Goal: Task Accomplishment & Management: Use online tool/utility

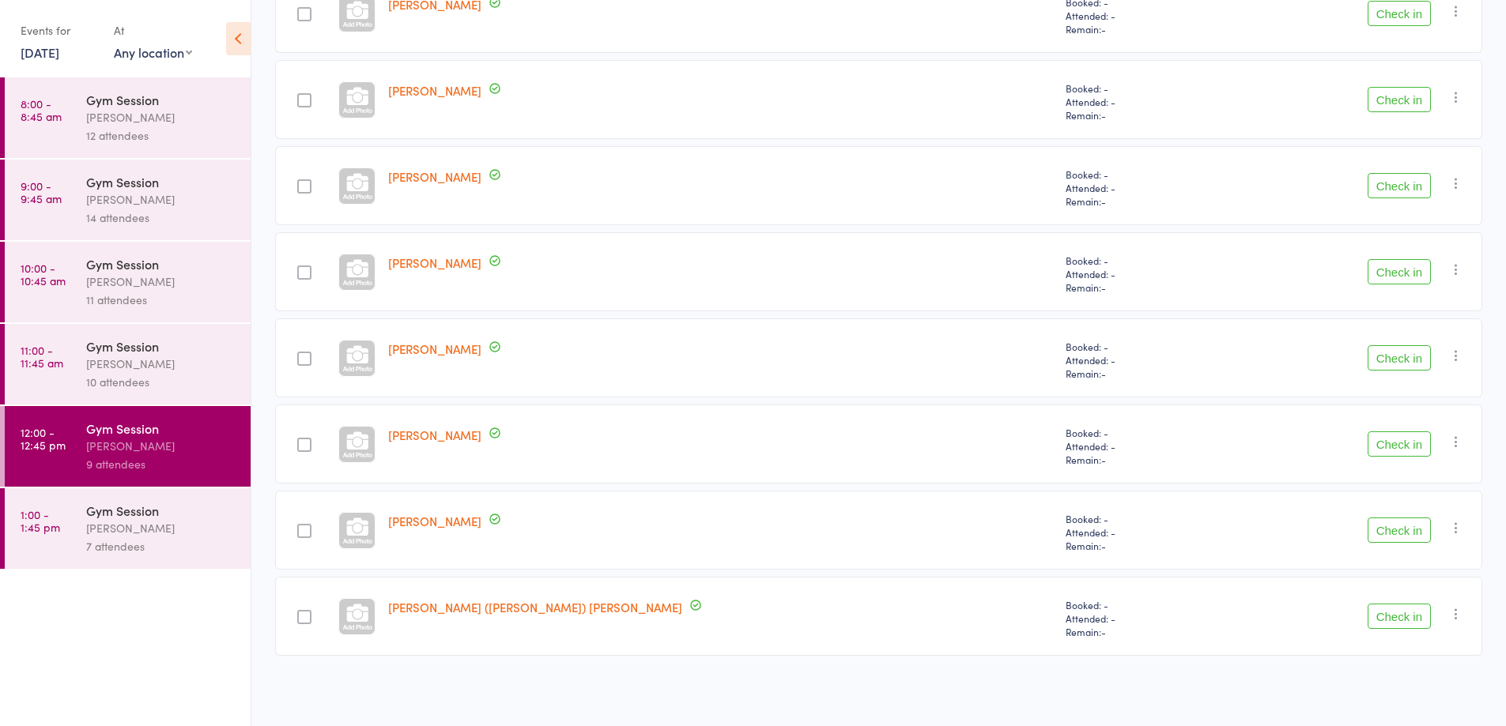
click at [1397, 533] on button "Check in" at bounding box center [1398, 530] width 63 height 25
click at [311, 273] on div at bounding box center [304, 273] width 14 height 14
click at [300, 268] on input "checkbox" at bounding box center [300, 268] width 0 height 0
click at [1397, 275] on button "Check in" at bounding box center [1398, 271] width 63 height 25
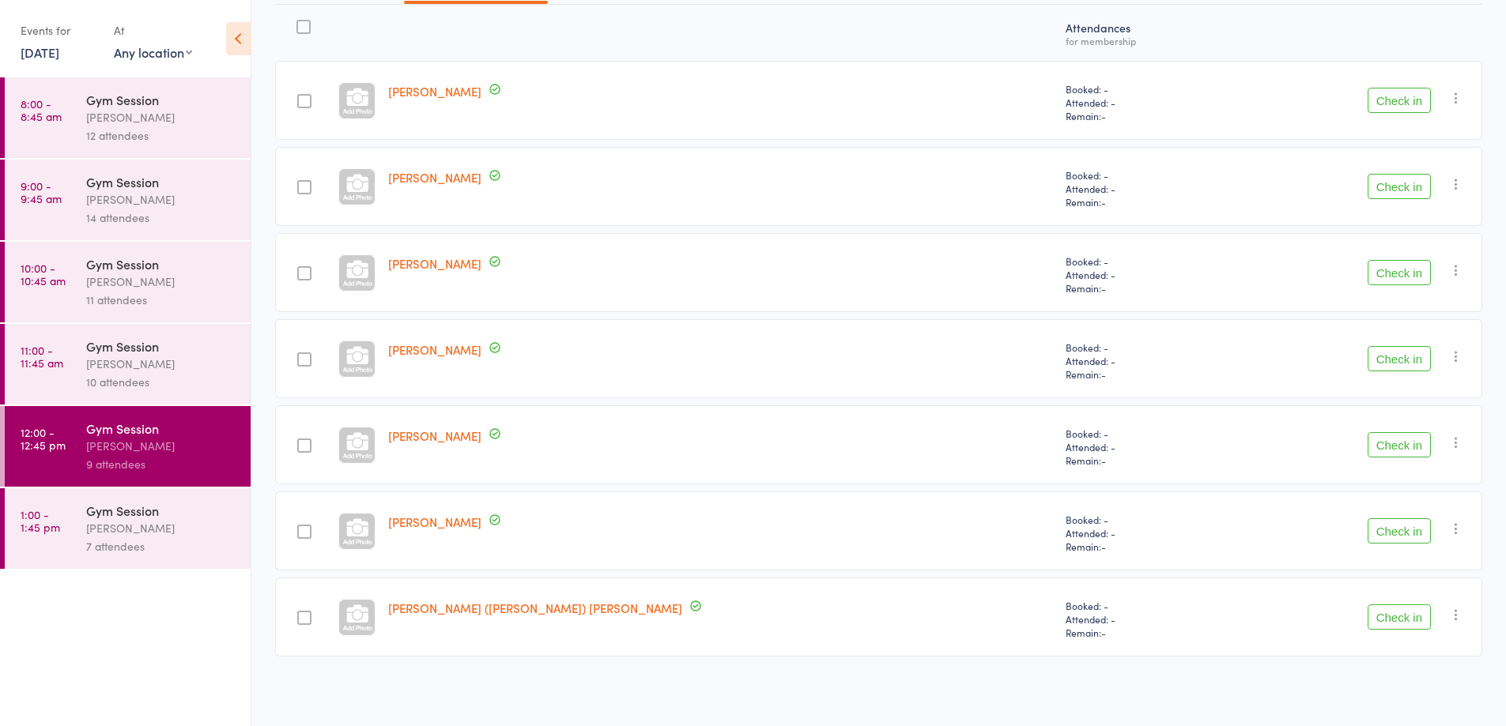
scroll to position [202, 0]
click at [311, 273] on div at bounding box center [304, 273] width 14 height 14
click at [300, 268] on input "checkbox" at bounding box center [300, 268] width 0 height 0
click at [1414, 283] on button "Check in" at bounding box center [1398, 271] width 63 height 25
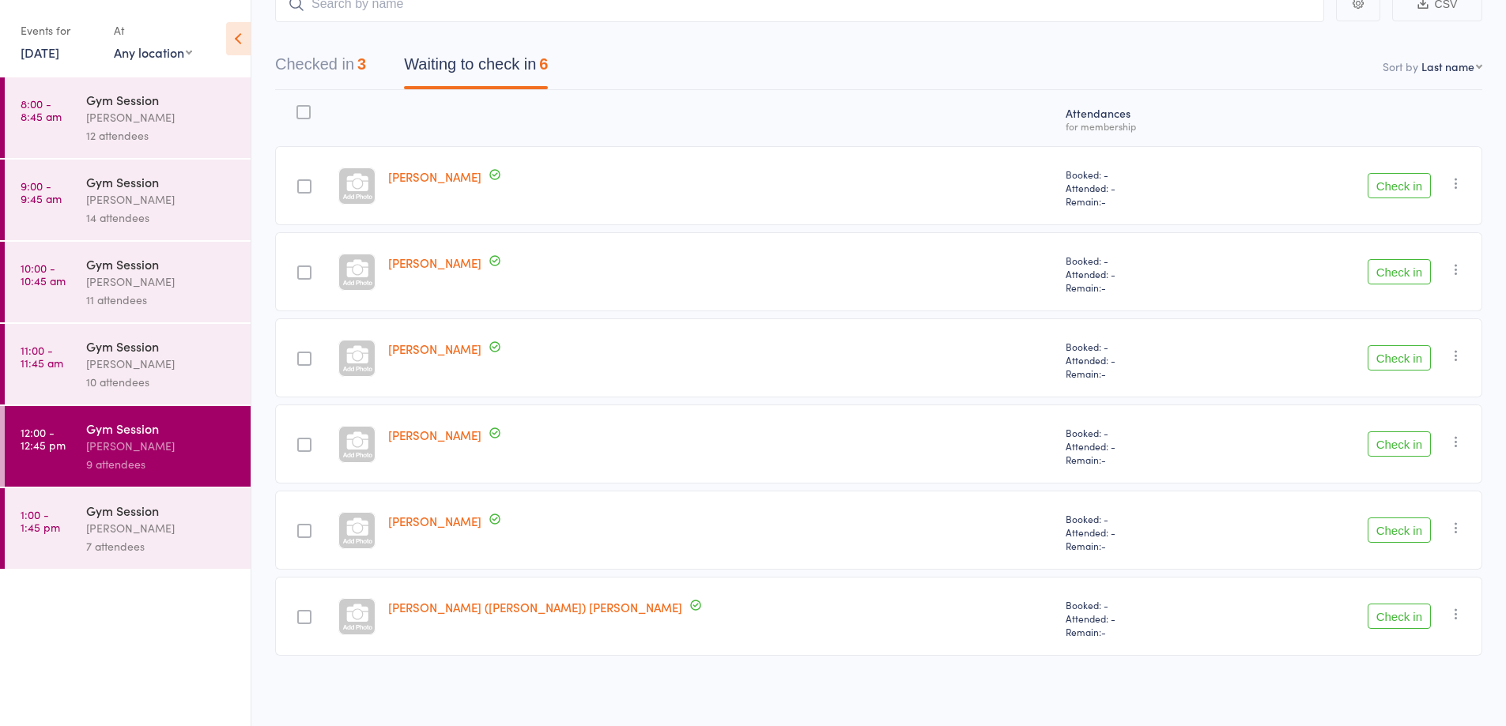
click at [1395, 623] on button "Check in" at bounding box center [1398, 616] width 63 height 25
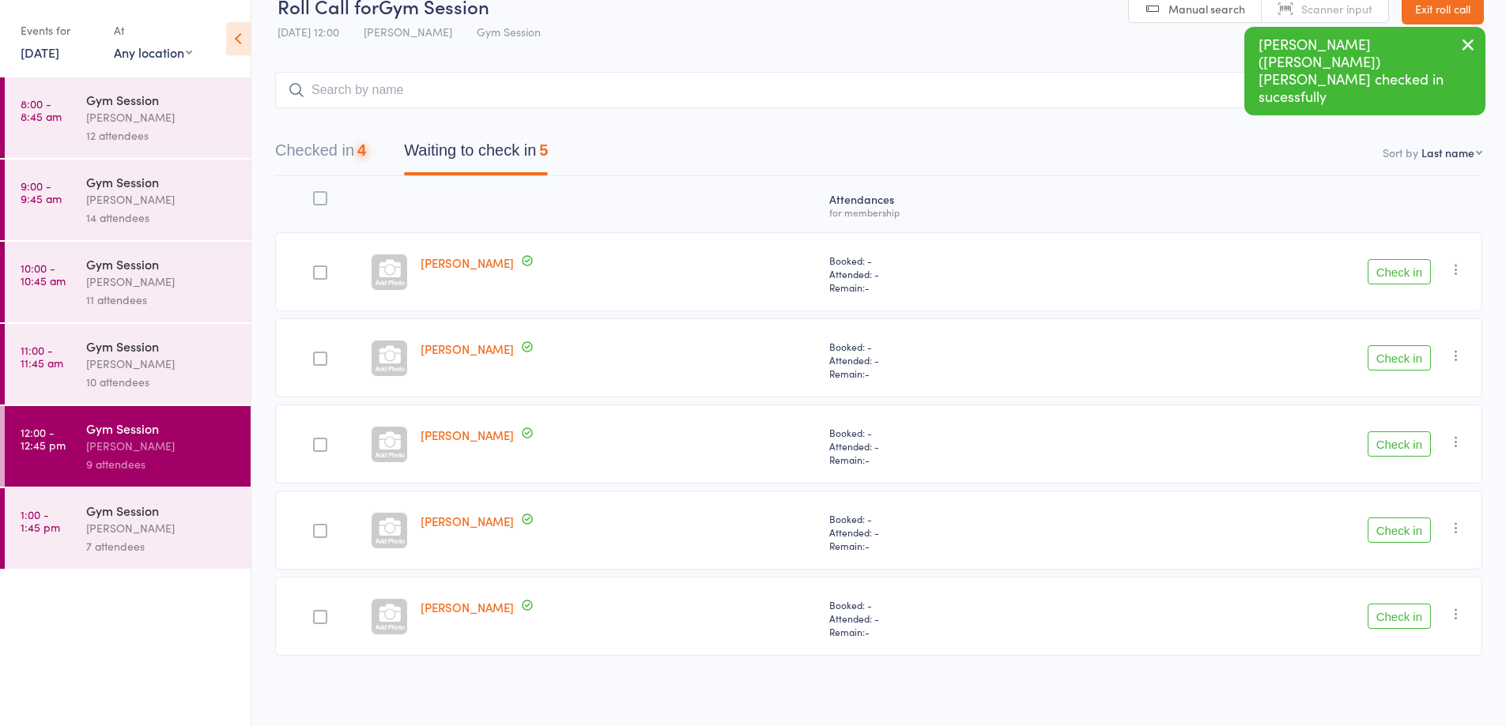
scroll to position [29, 0]
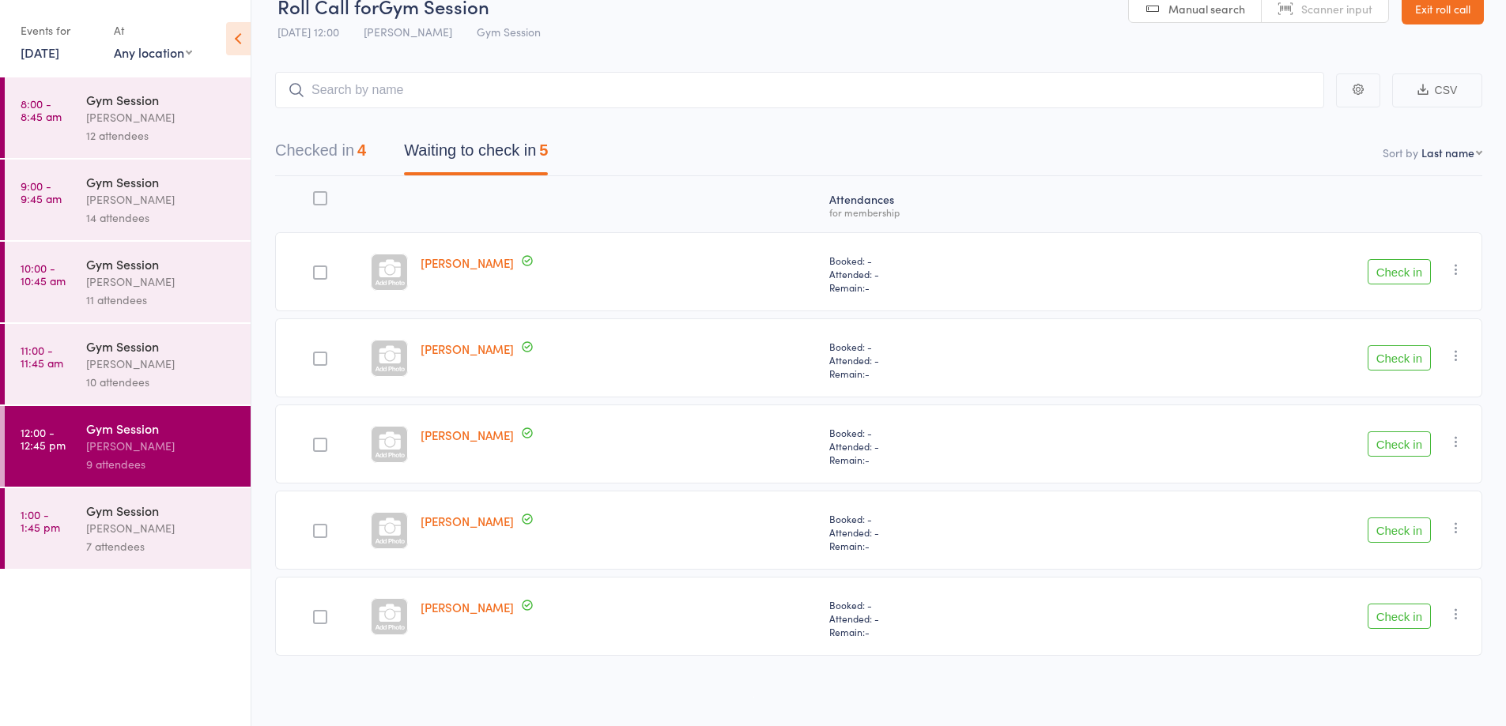
click at [1393, 619] on button "Check in" at bounding box center [1398, 616] width 63 height 25
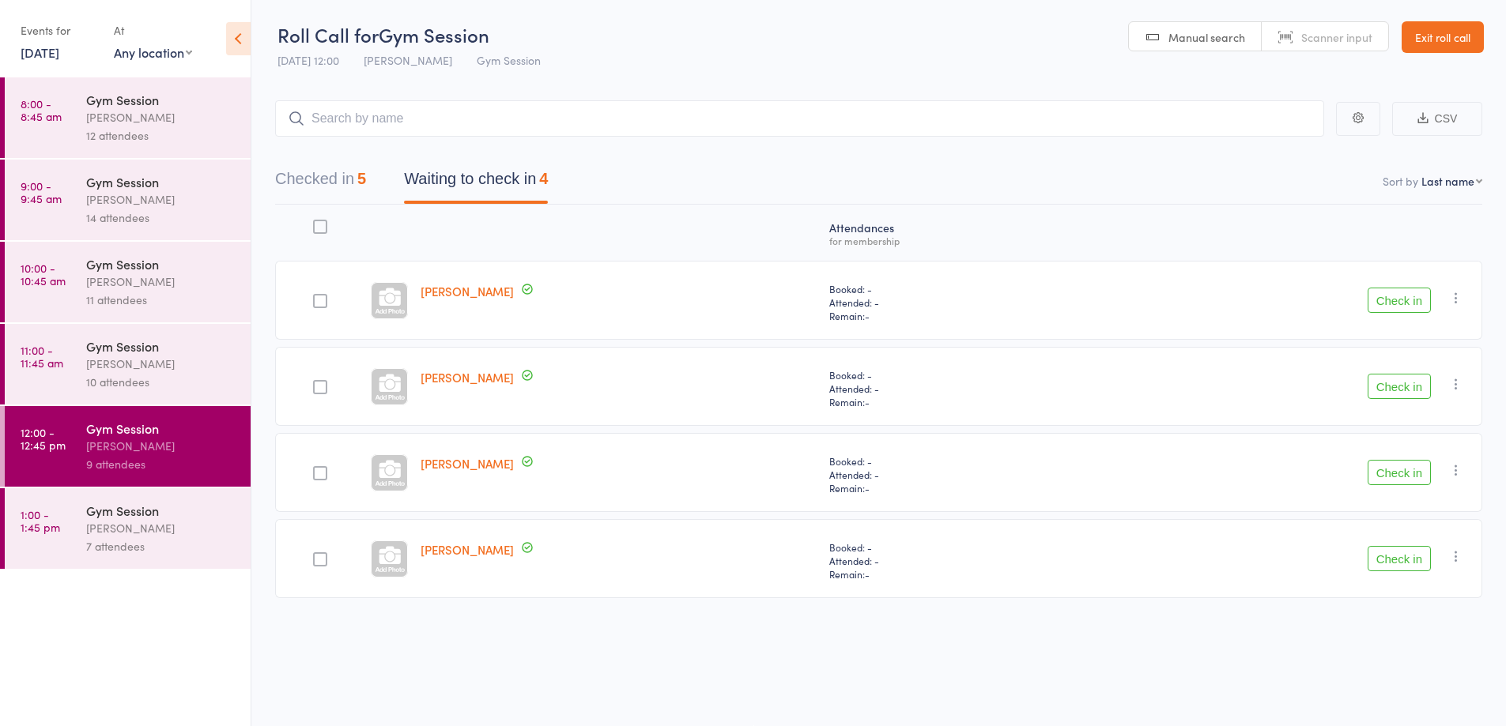
click at [1404, 388] on button "Check in" at bounding box center [1398, 386] width 63 height 25
click at [1409, 388] on button "Check in" at bounding box center [1398, 386] width 63 height 25
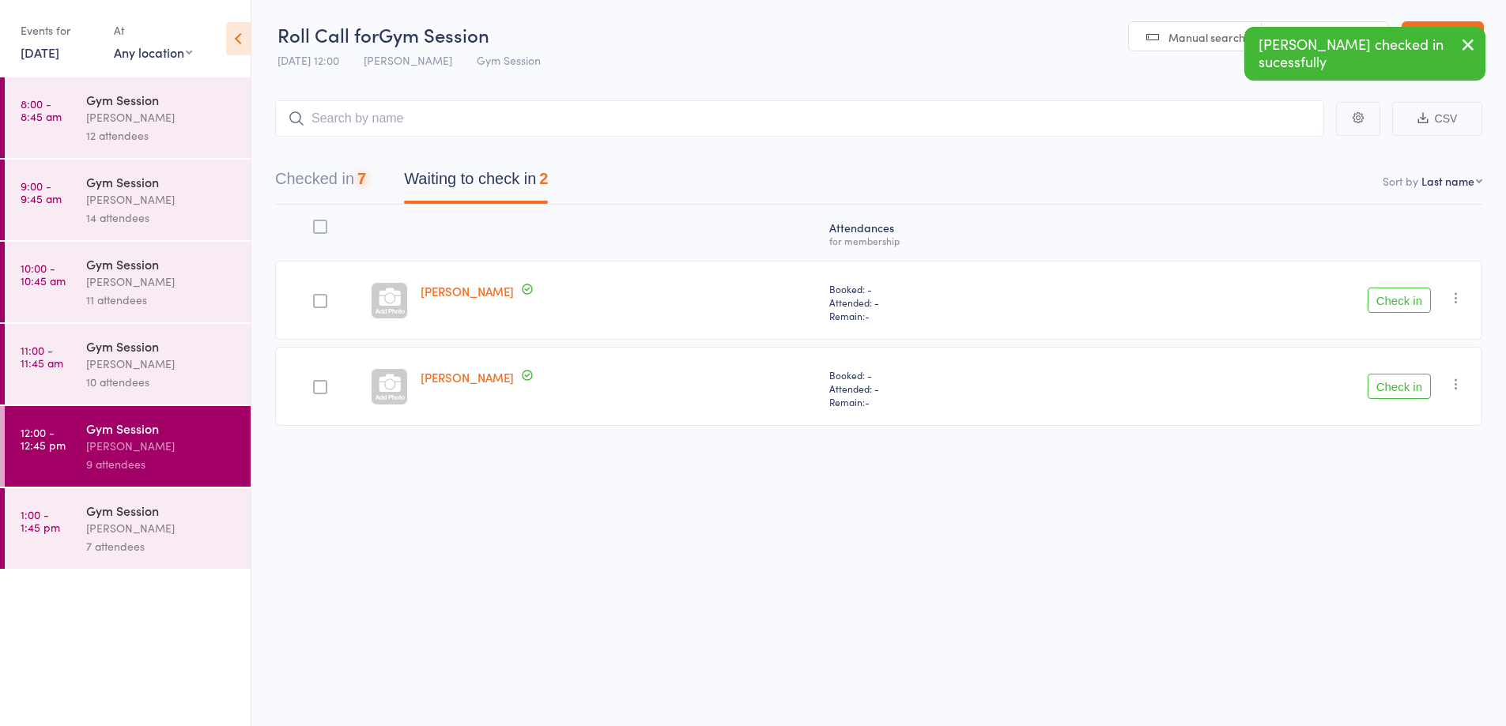
click at [1405, 294] on button "Check in" at bounding box center [1398, 300] width 63 height 25
click at [1405, 305] on button "Check in" at bounding box center [1398, 300] width 63 height 25
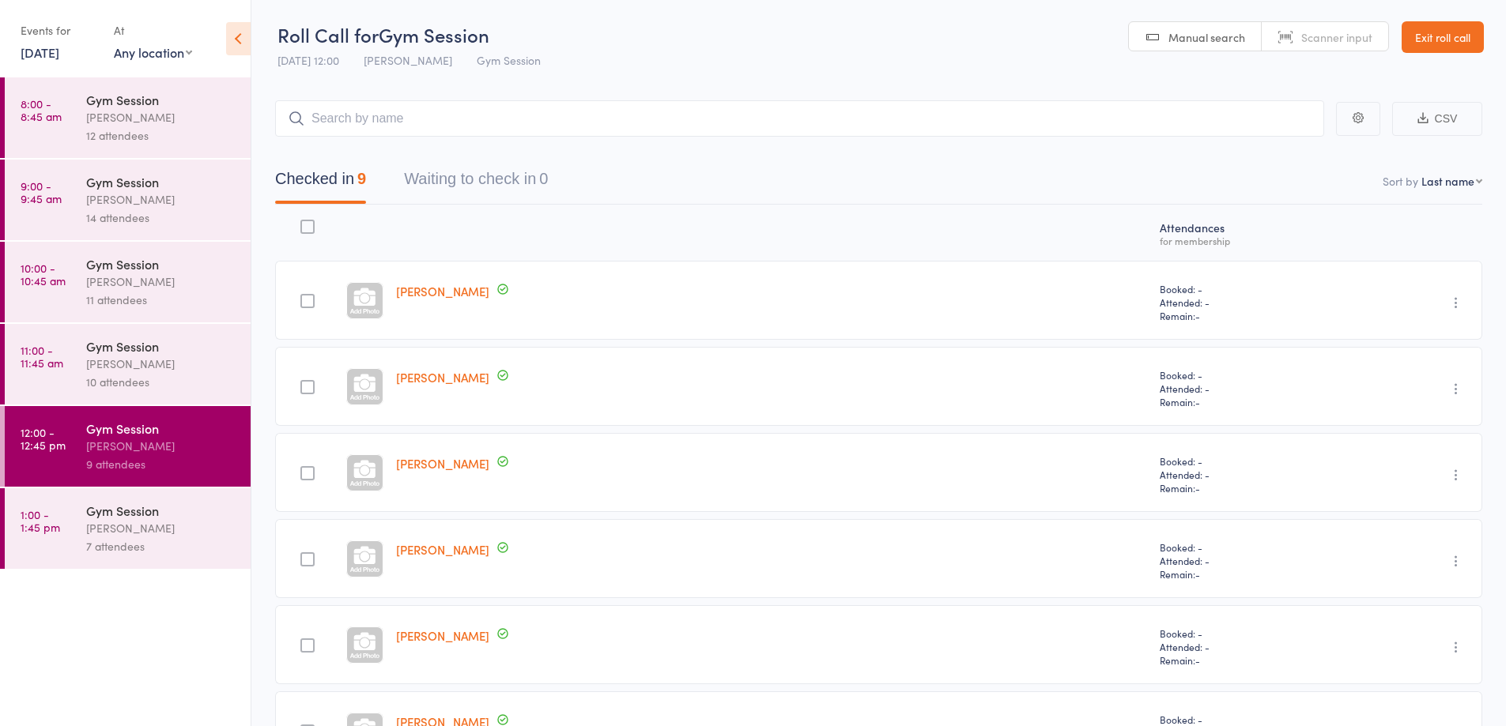
click at [165, 537] on div "7 attendees" at bounding box center [161, 546] width 151 height 18
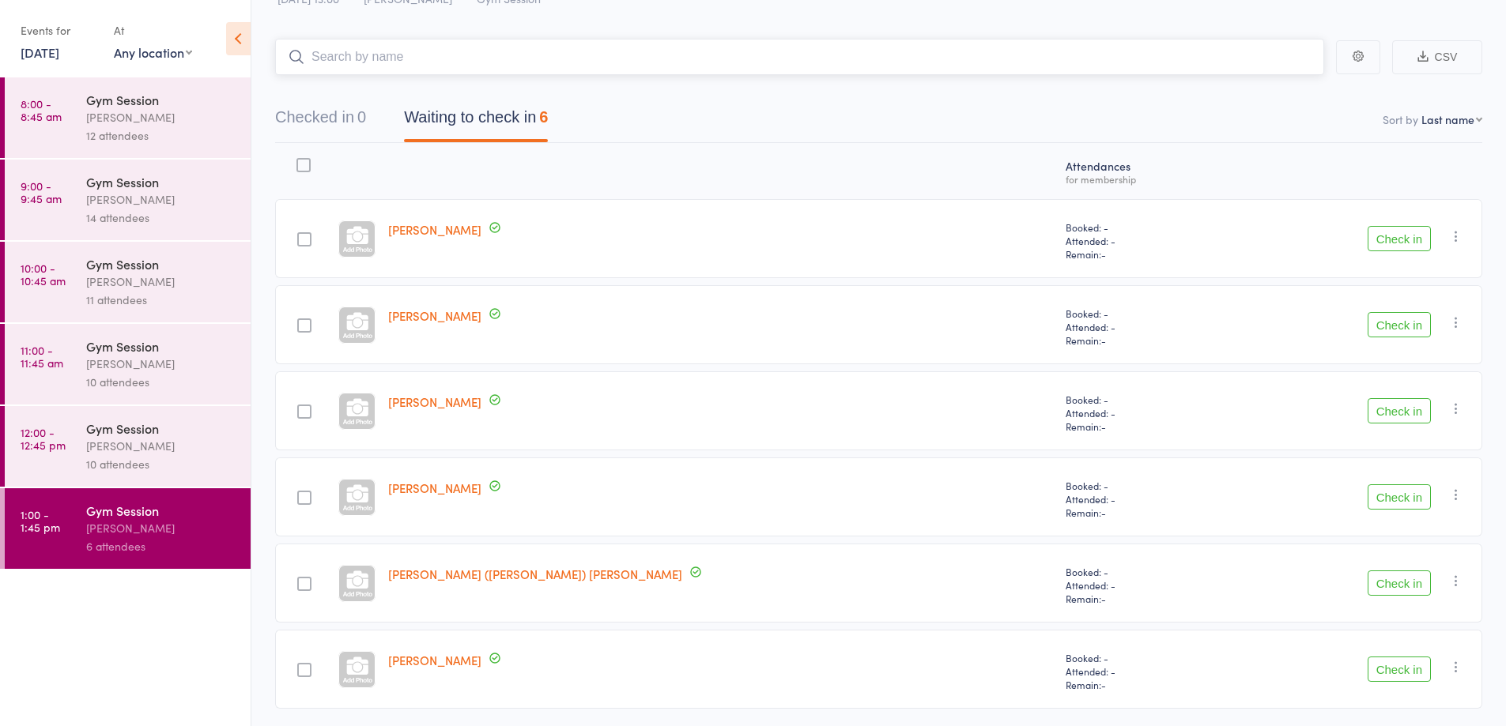
scroll to position [115, 0]
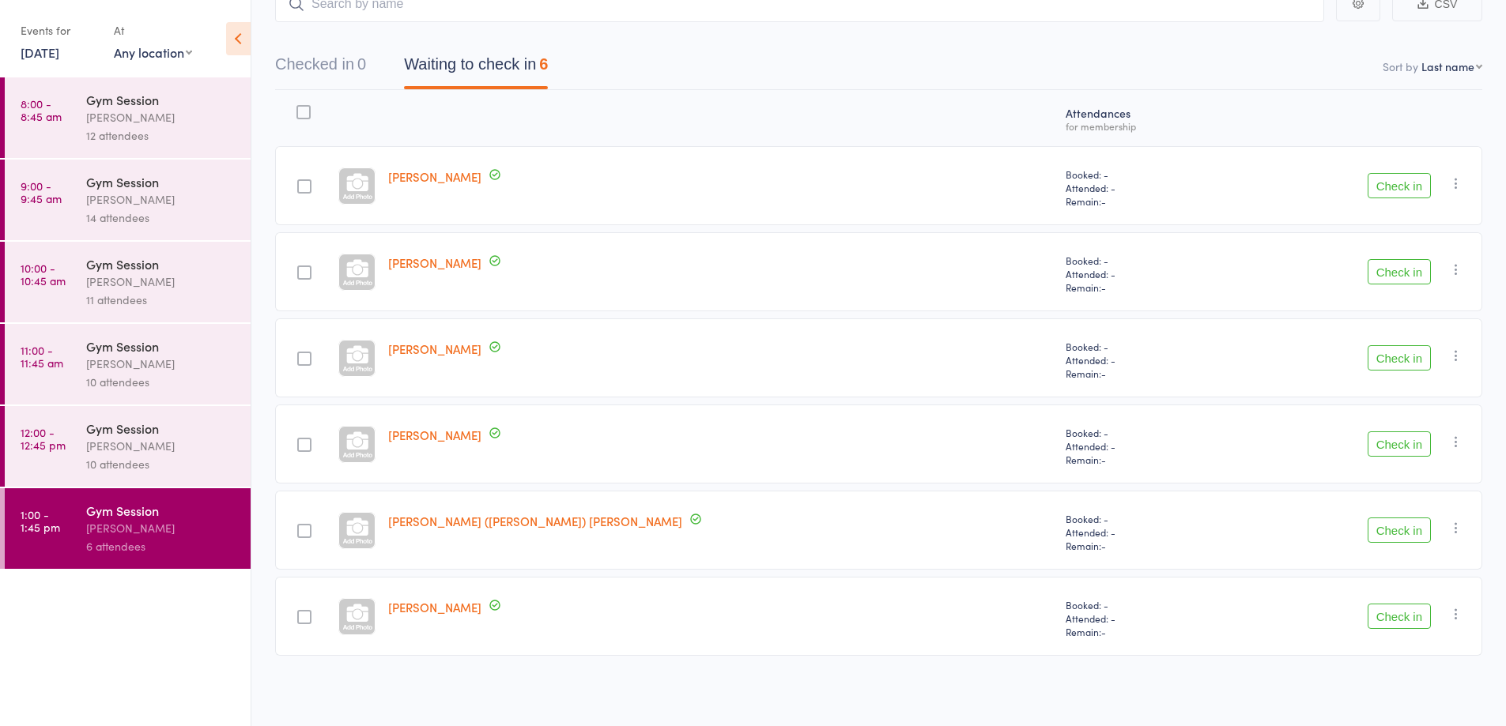
click at [1461, 613] on icon "button" at bounding box center [1456, 614] width 16 height 16
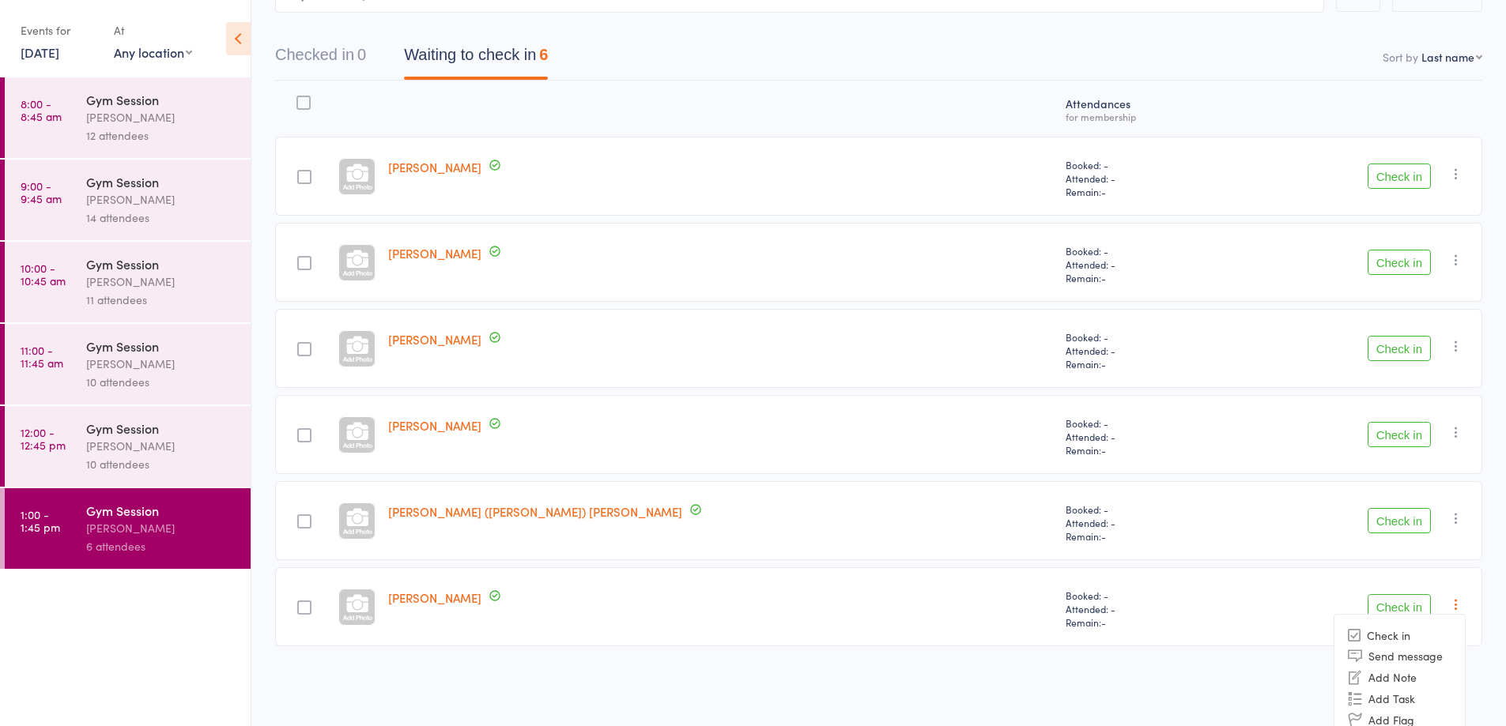
scroll to position [183, 0]
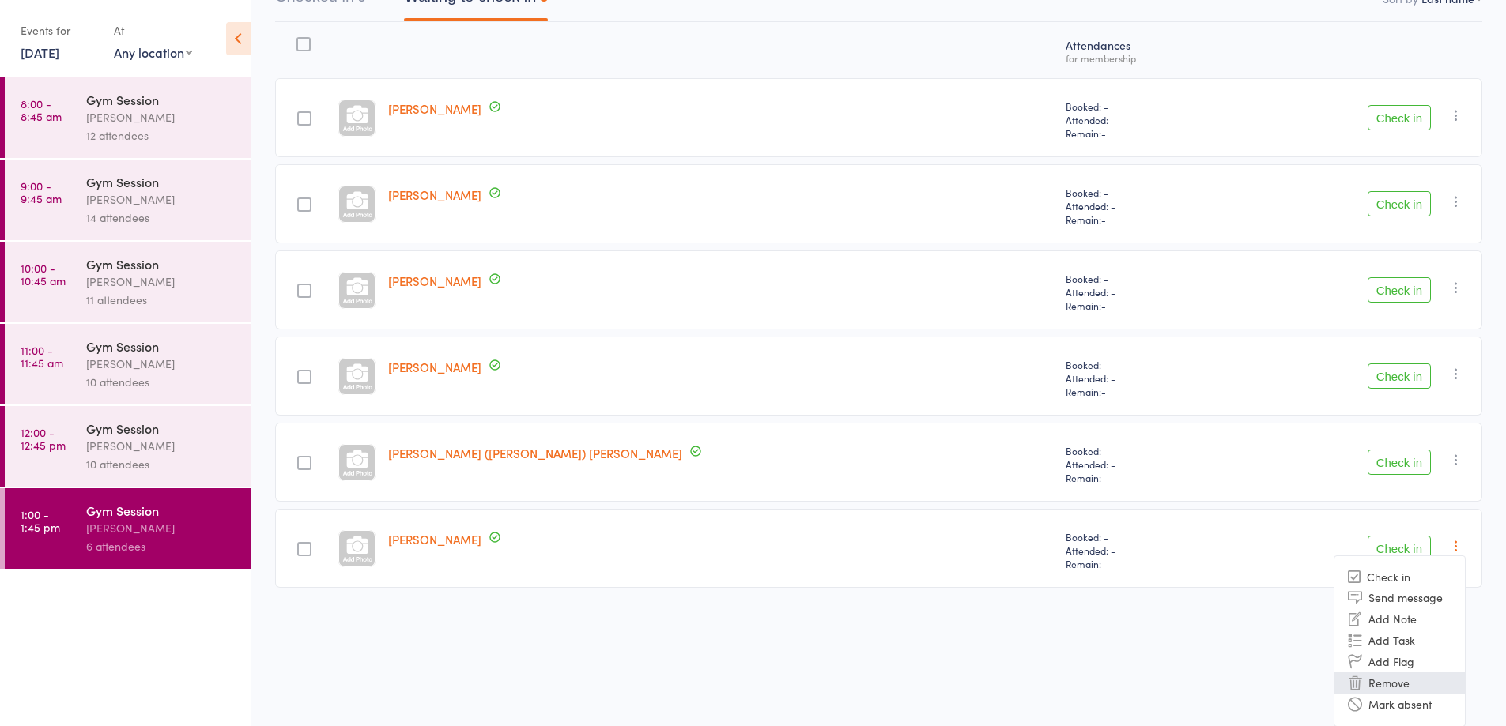
click at [1359, 684] on icon at bounding box center [1355, 683] width 14 height 14
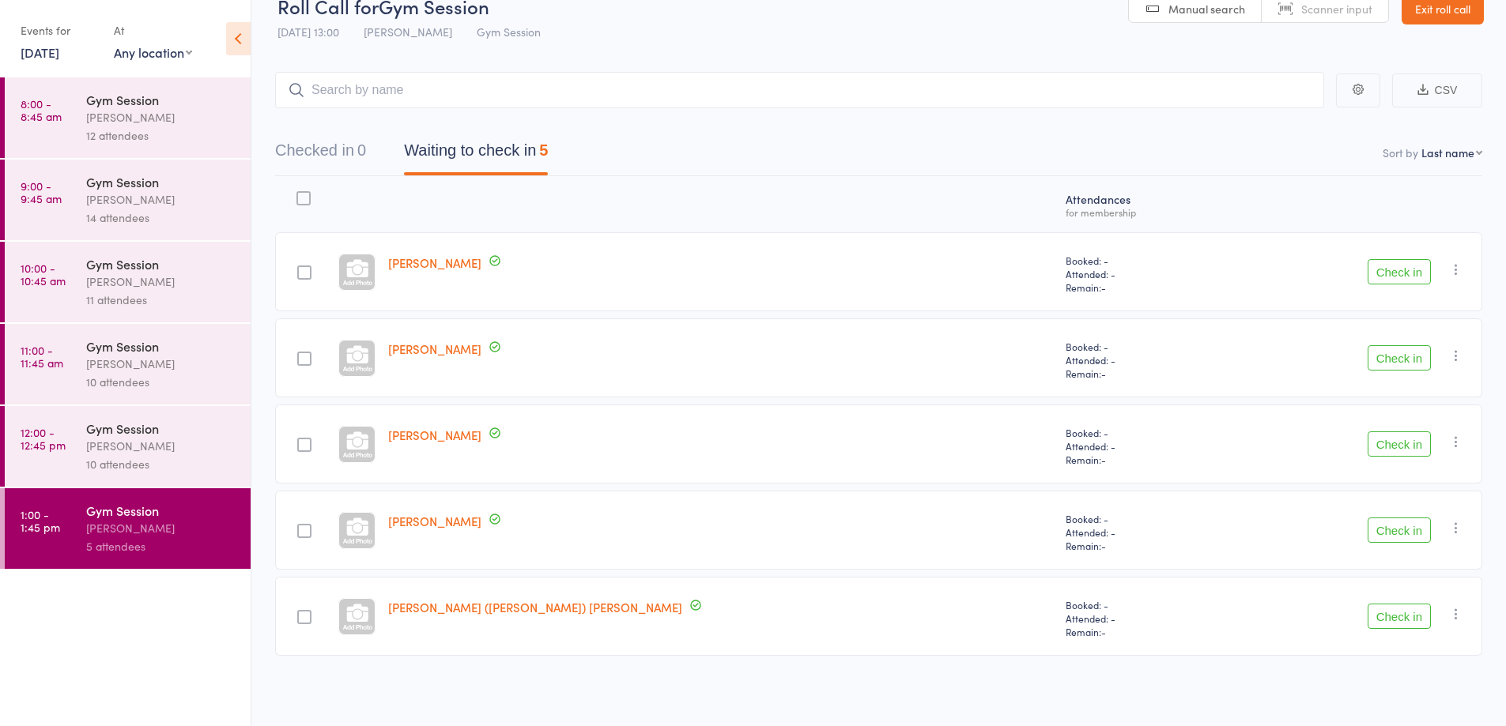
scroll to position [29, 0]
